Goal: Information Seeking & Learning: Learn about a topic

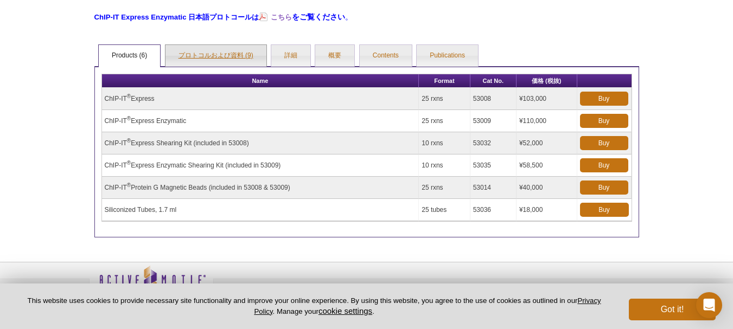
click at [249, 60] on link "プロトコルおよび資料 (9)" at bounding box center [216, 56] width 101 height 22
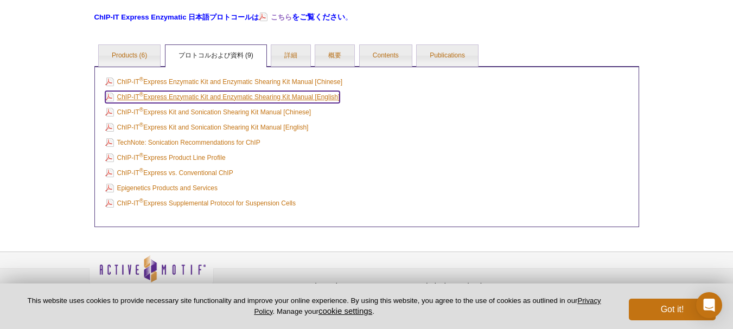
click at [242, 97] on link "ChIP-IT ® Express Enzymatic Kit and Enzymatic Shearing Kit Manual [English]" at bounding box center [222, 97] width 235 height 12
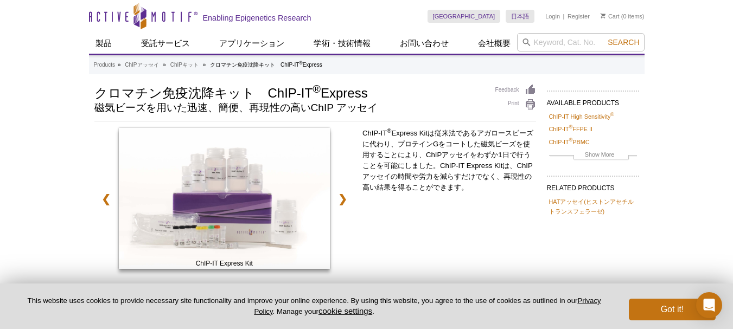
drag, startPoint x: 266, startPoint y: 94, endPoint x: 377, endPoint y: 98, distance: 110.8
click at [377, 98] on h1 "クロマチン免疫沈降キット　ChIP-IT ® Express" at bounding box center [289, 92] width 390 height 16
copy h1 "ChIP-IT ® Express"
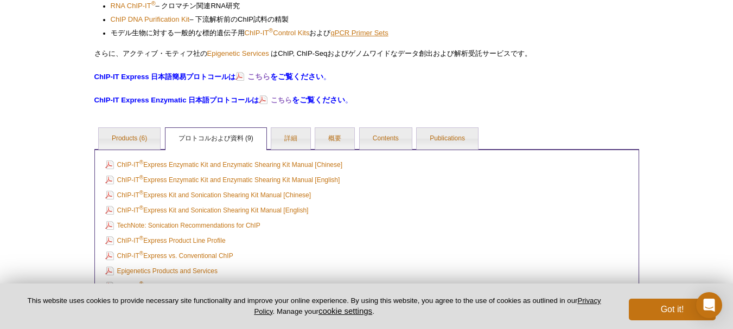
scroll to position [488, 0]
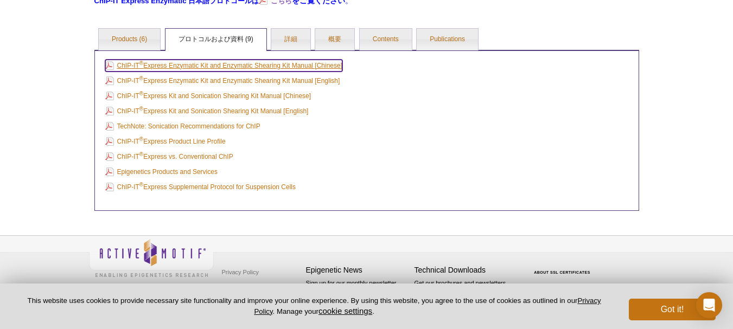
click at [199, 65] on link "ChIP-IT ® Express Enzymatic Kit and Enzymatic Shearing Kit Manual [Chinese]" at bounding box center [224, 66] width 238 height 12
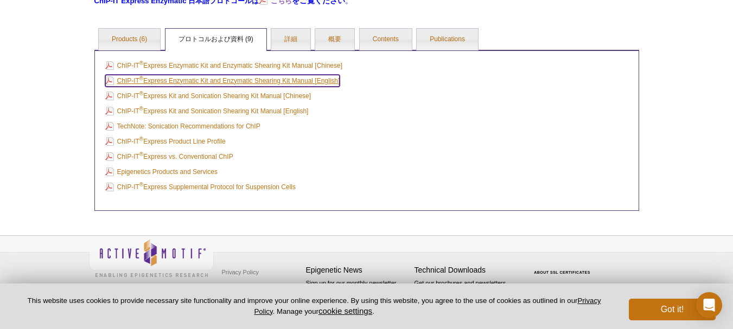
click at [244, 79] on link "ChIP-IT ® Express Enzymatic Kit and Enzymatic Shearing Kit Manual [English]" at bounding box center [222, 81] width 235 height 12
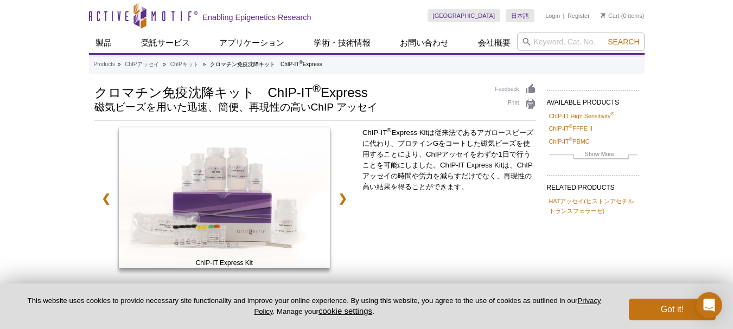
scroll to position [0, 0]
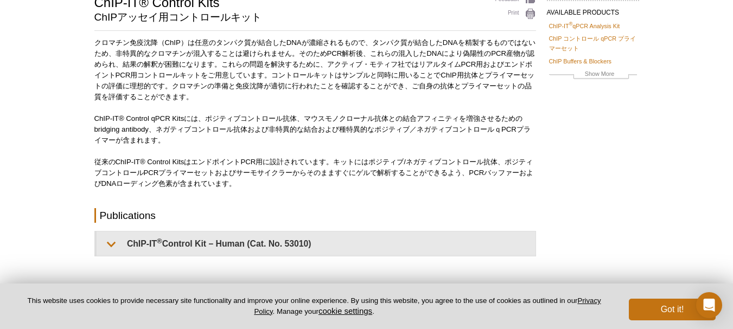
scroll to position [109, 0]
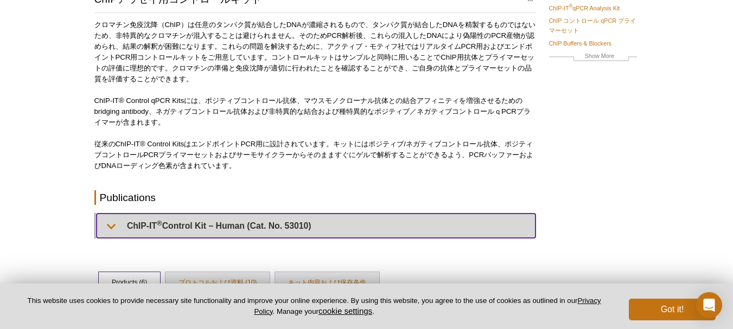
click at [221, 235] on summary "ChIP-IT ® Control Kit – Human (Cat. No. 53010)" at bounding box center [316, 226] width 439 height 24
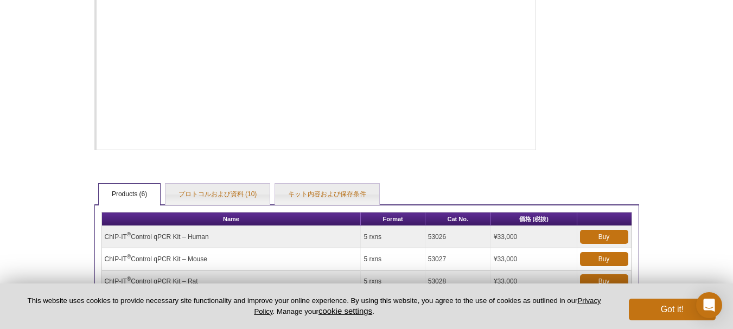
scroll to position [868, 0]
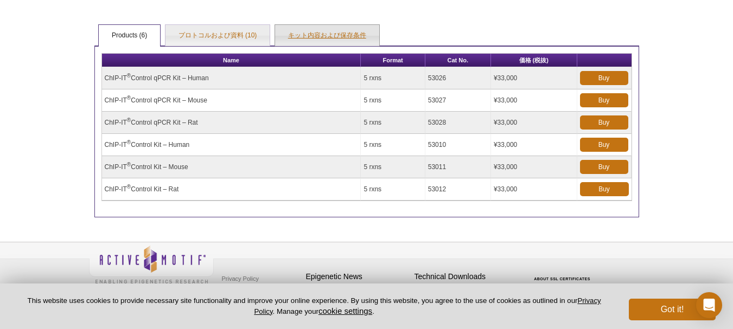
click at [342, 40] on link "キット内容および保存条件" at bounding box center [327, 36] width 104 height 22
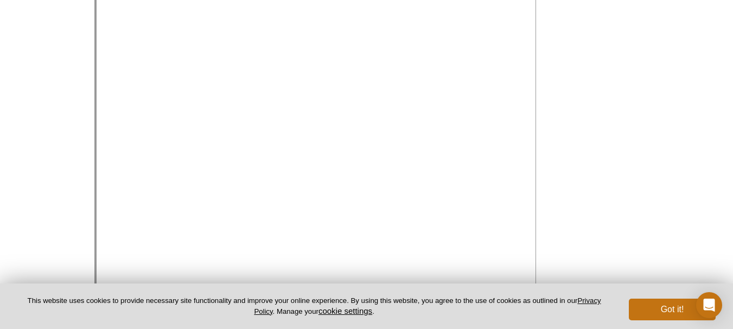
scroll to position [706, 0]
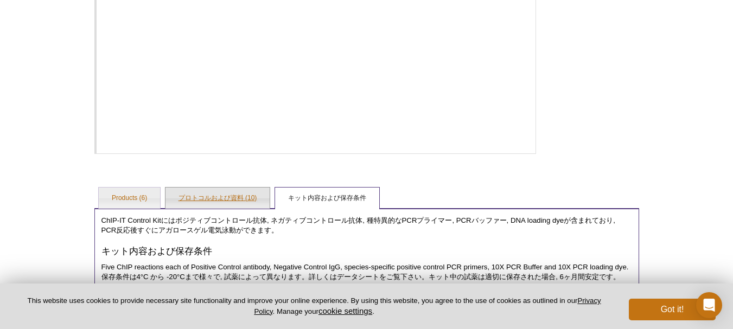
click at [193, 198] on link "プロトコルおよび資料 (10)" at bounding box center [218, 199] width 105 height 22
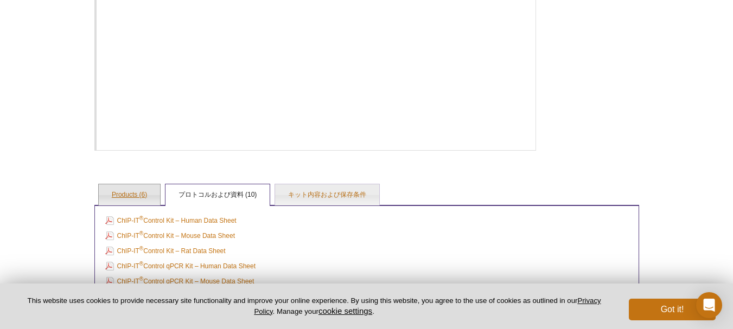
scroll to position [881, 0]
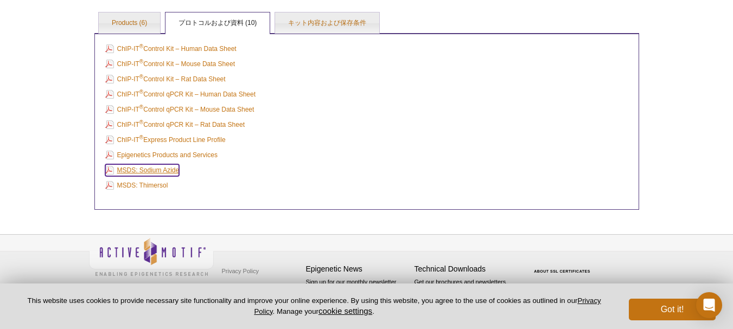
click at [150, 168] on link "MSDS: Sodium Azide" at bounding box center [142, 170] width 74 height 12
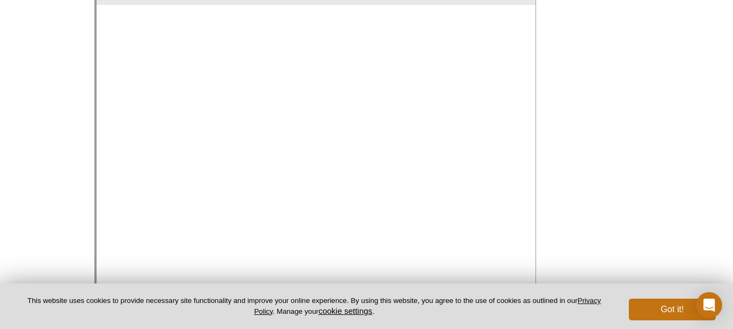
scroll to position [434, 0]
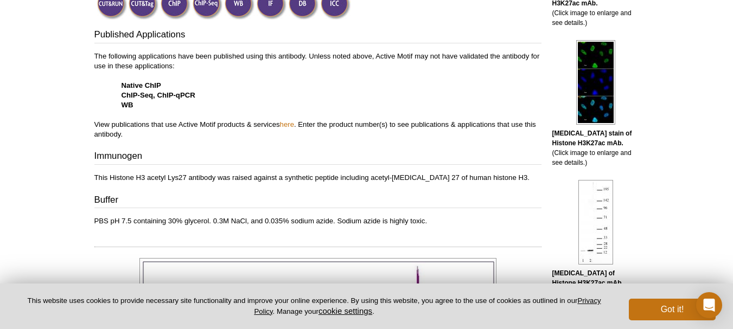
scroll to position [163, 0]
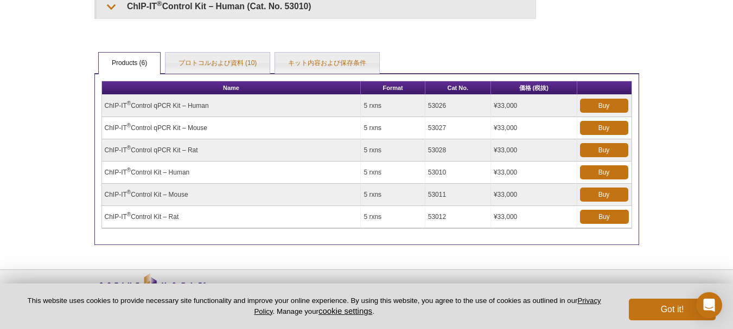
scroll to position [309, 0]
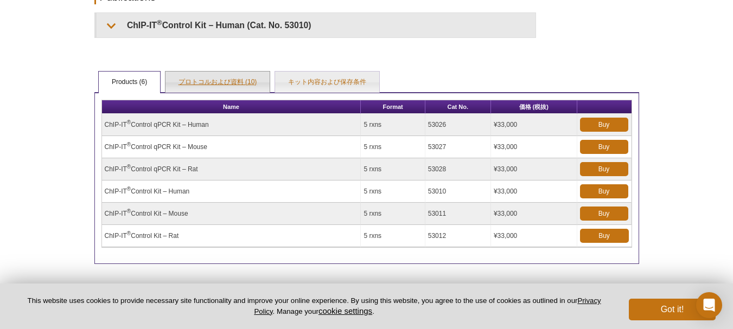
click at [175, 87] on link "プロトコルおよび資料 (10)" at bounding box center [218, 83] width 105 height 22
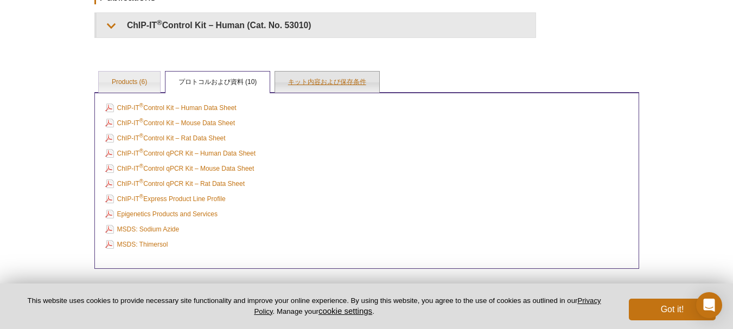
click at [365, 77] on link "キット内容および保存条件" at bounding box center [327, 83] width 104 height 22
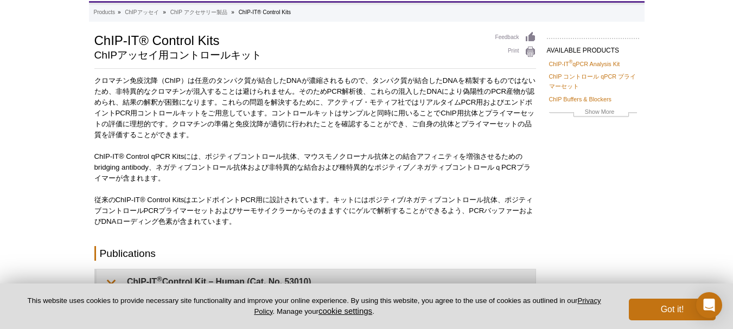
scroll to position [0, 0]
